Goal: Find specific page/section: Find specific page/section

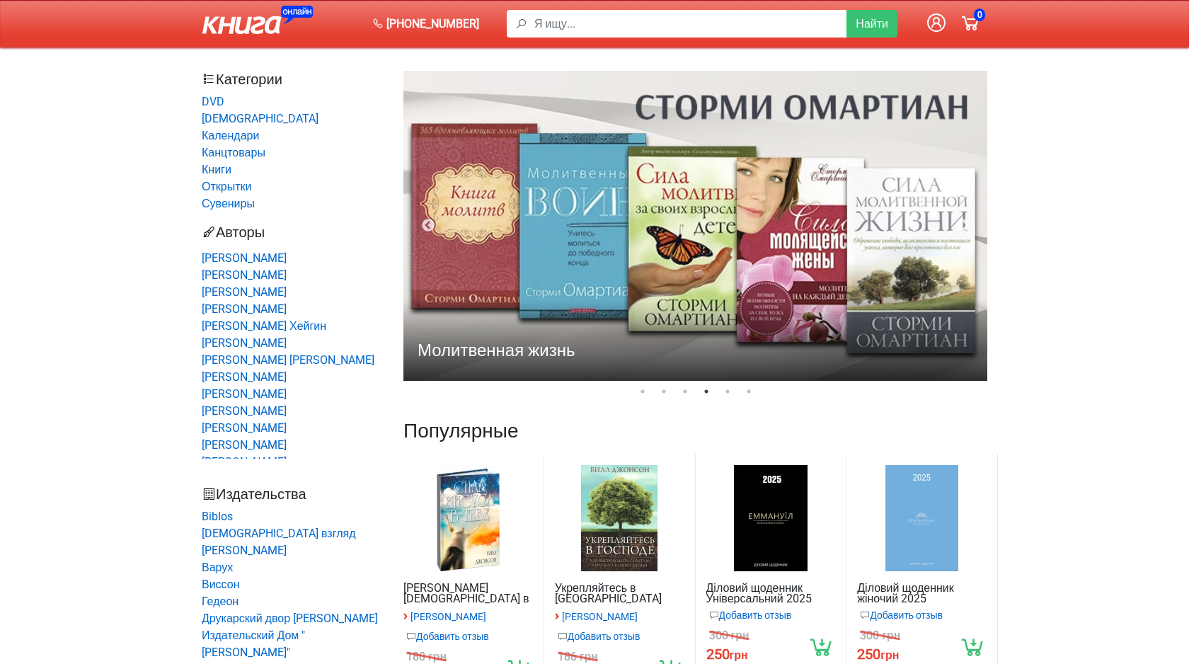
scroll to position [881, 0]
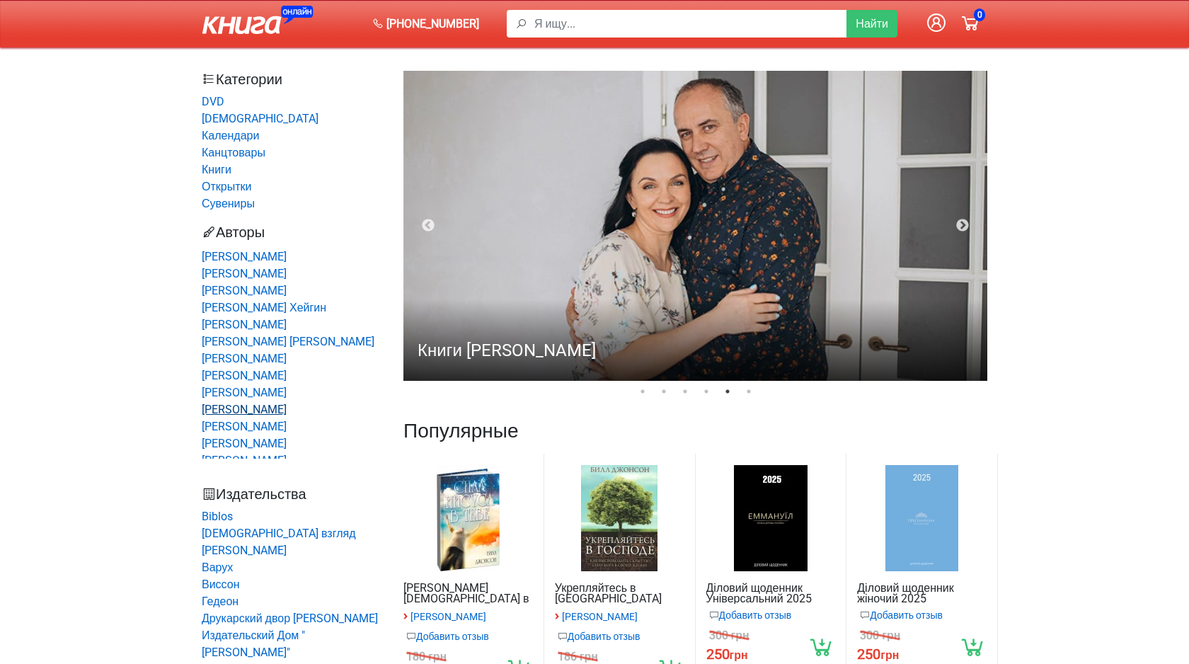
click at [243, 413] on link "[PERSON_NAME]" at bounding box center [244, 409] width 85 height 13
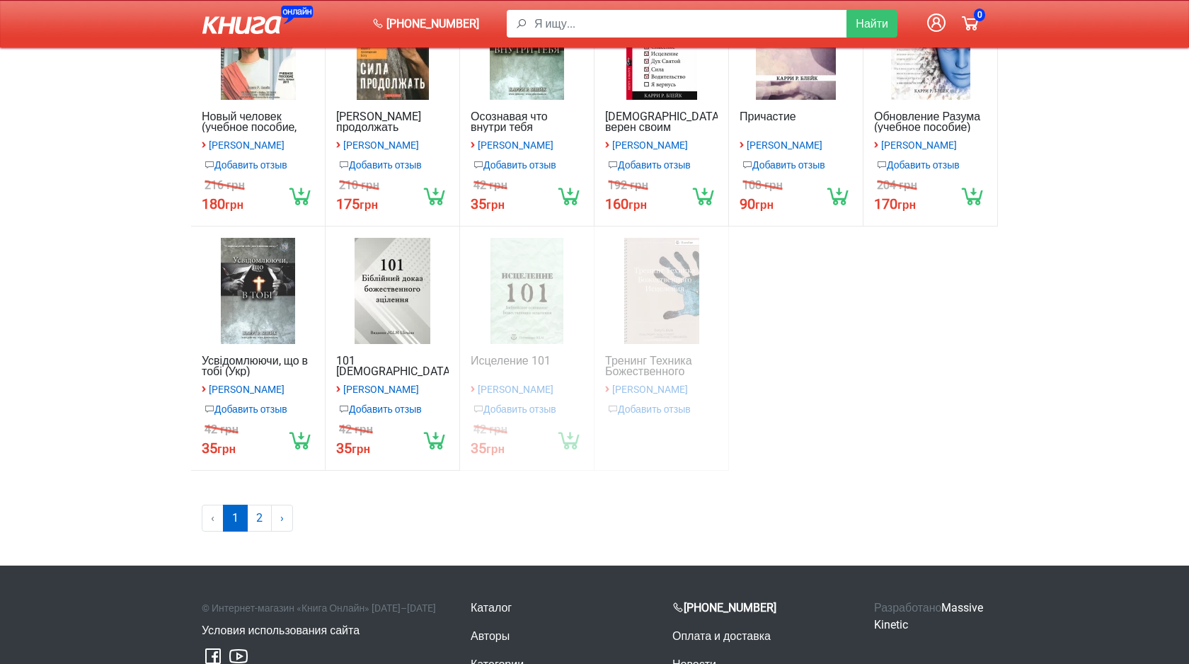
scroll to position [403, 0]
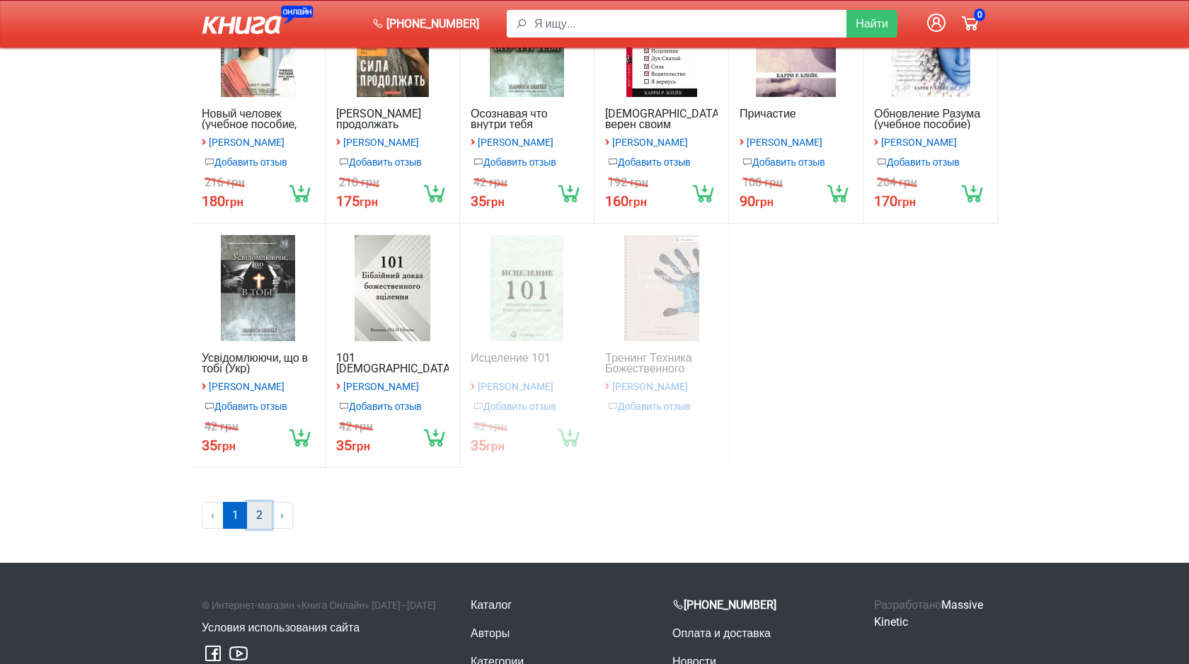
click at [260, 528] on link "2" at bounding box center [259, 515] width 25 height 27
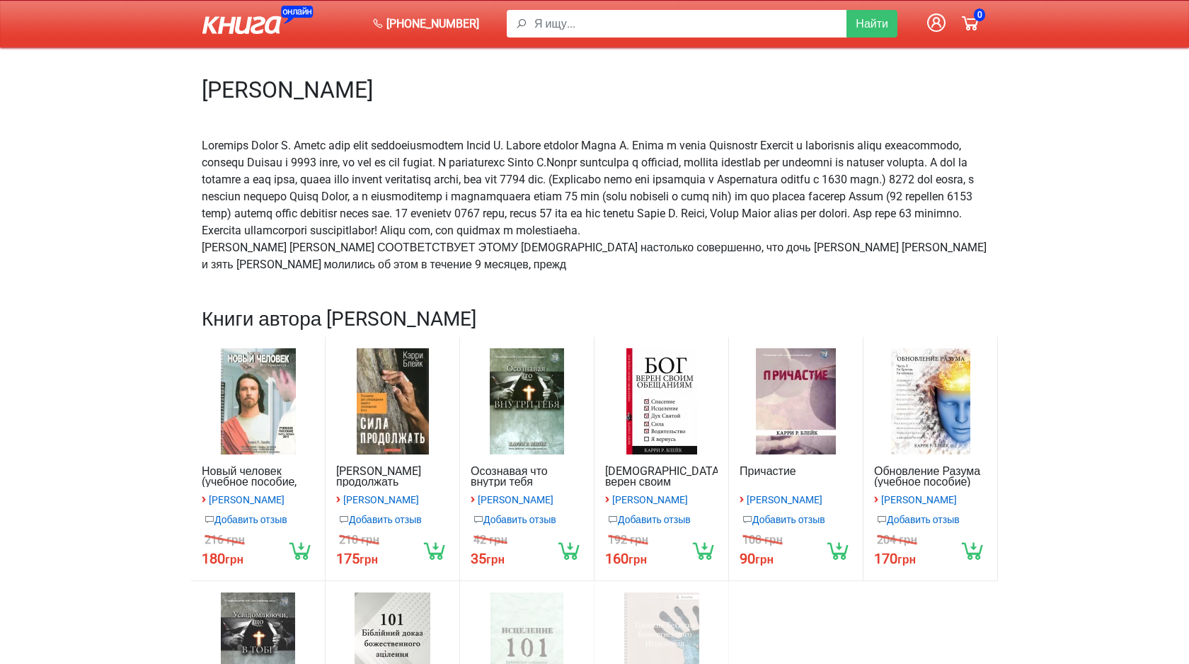
scroll to position [0, 0]
